Goal: Complete application form

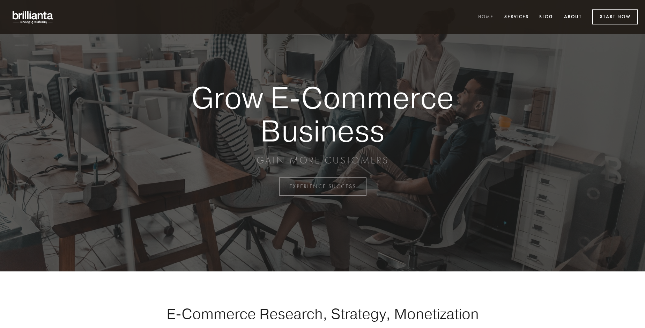
scroll to position [1829, 0]
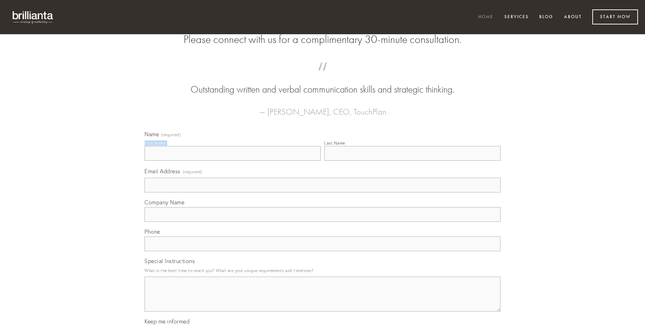
type input "[PERSON_NAME] PhD"
click at [412, 161] on input "Last Name" at bounding box center [412, 153] width 176 height 15
type input "[PERSON_NAME] PhD"
click at [322, 192] on input "Email Address (required)" at bounding box center [322, 185] width 356 height 15
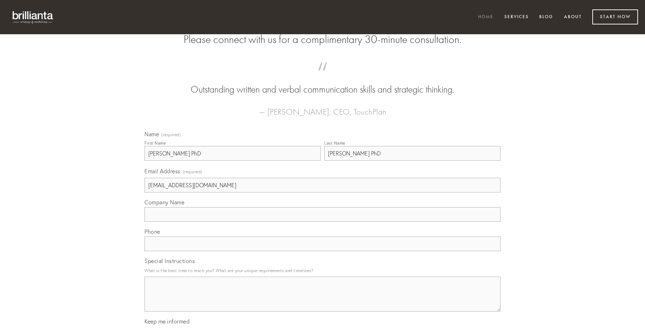
type input "[EMAIL_ADDRESS][DOMAIN_NAME]"
click at [322, 222] on input "Company Name" at bounding box center [322, 214] width 356 height 15
type input "volup"
click at [322, 251] on input "text" at bounding box center [322, 243] width 356 height 15
click at [322, 300] on textarea "Special Instructions" at bounding box center [322, 293] width 356 height 35
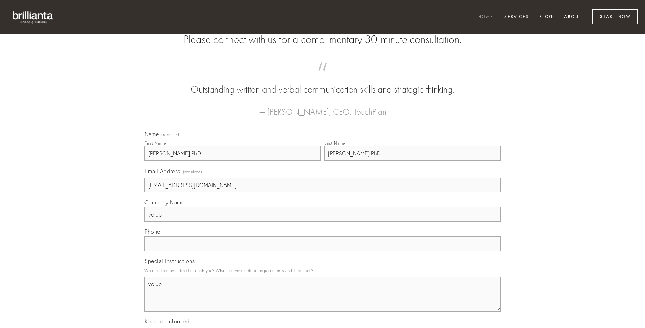
type textarea "volup"
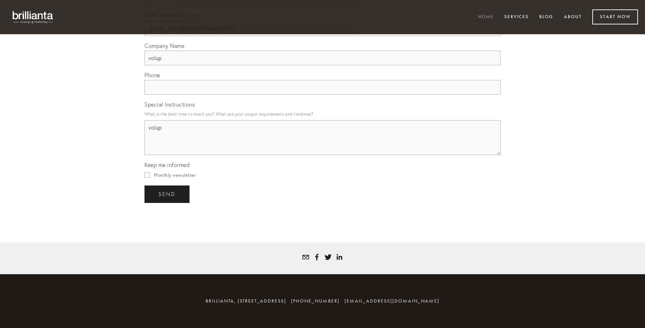
click at [167, 194] on span "send" at bounding box center [166, 194] width 17 height 6
